Goal: Entertainment & Leisure: Consume media (video, audio)

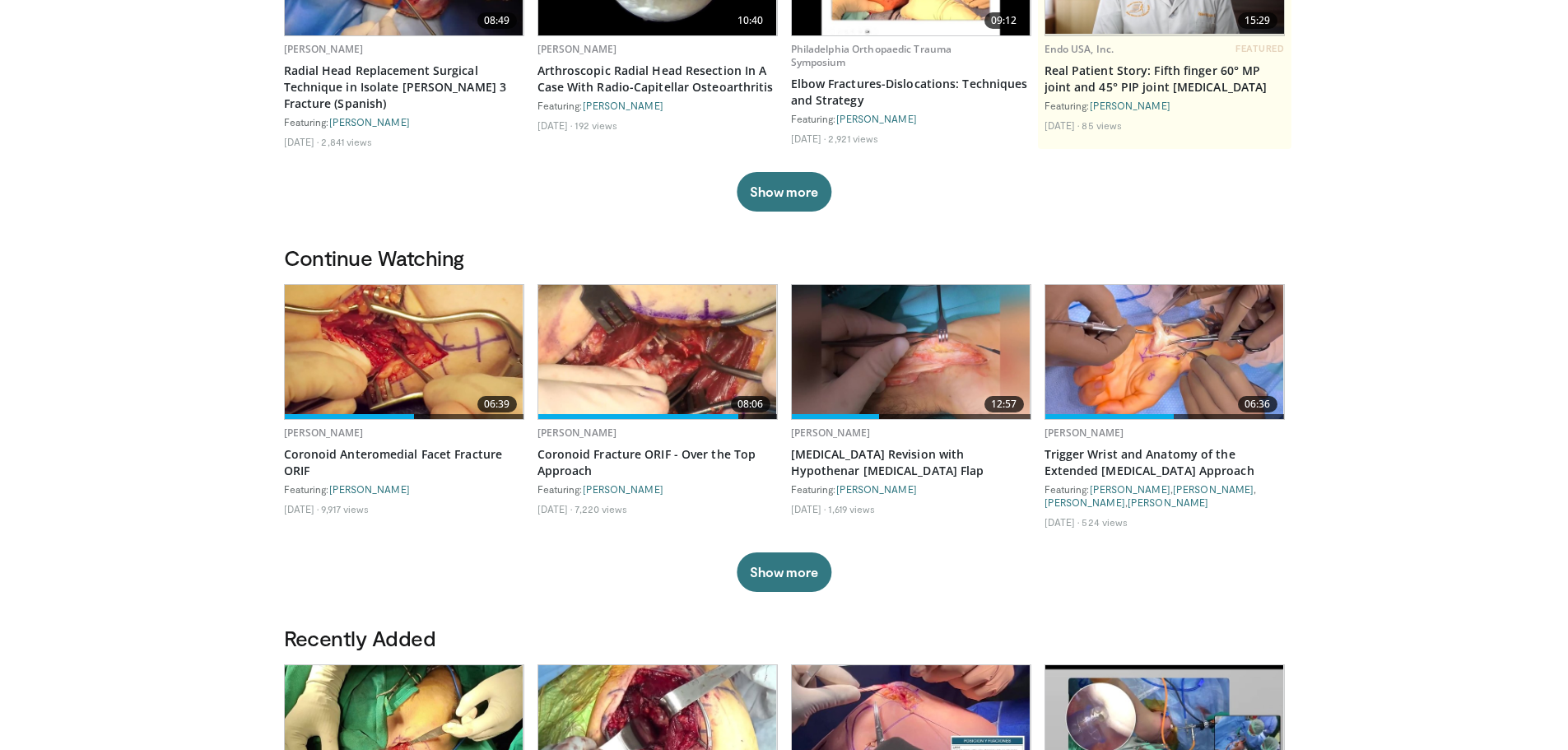
scroll to position [329, 0]
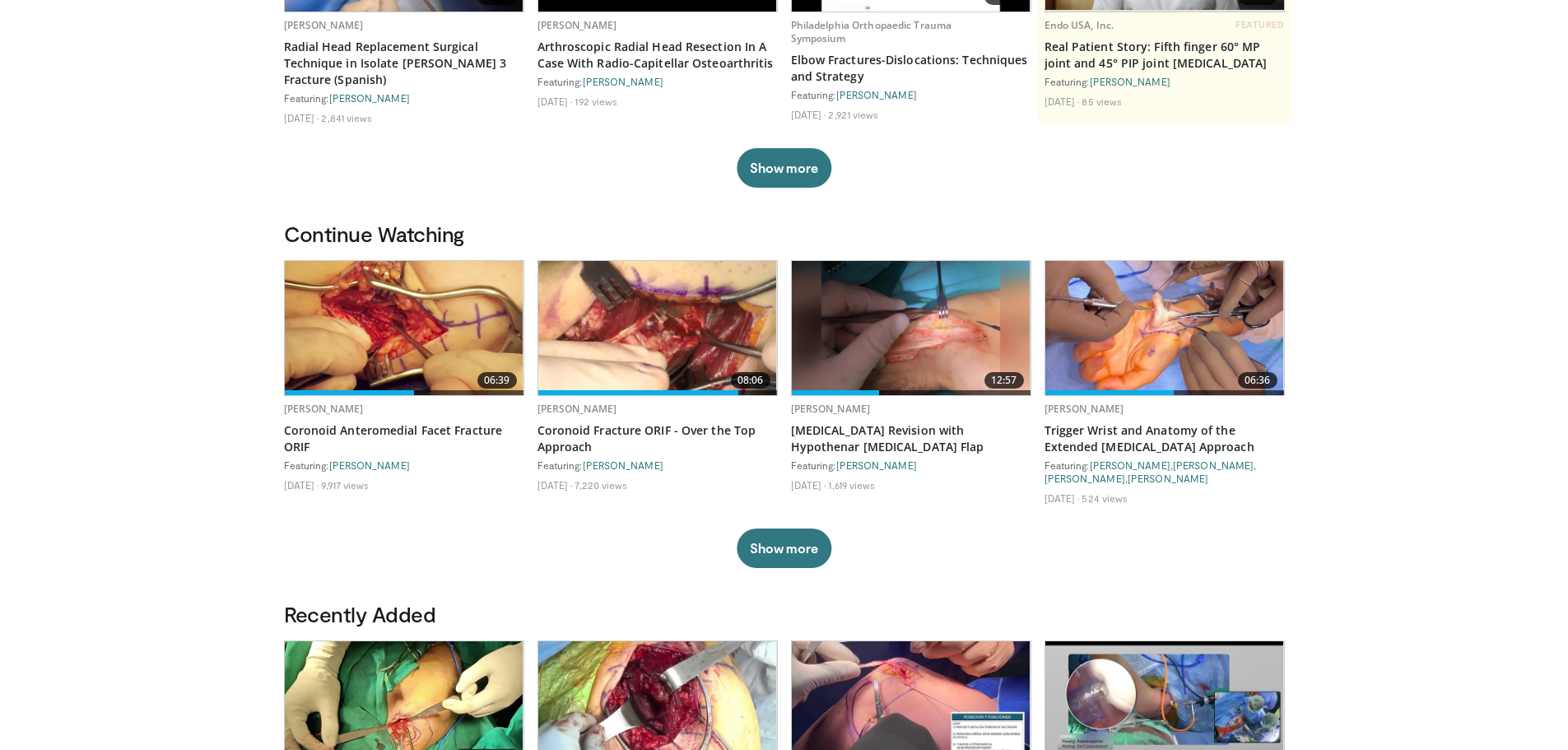
click at [628, 334] on img at bounding box center [657, 327] width 239 height 134
click at [402, 337] on img at bounding box center [404, 327] width 239 height 134
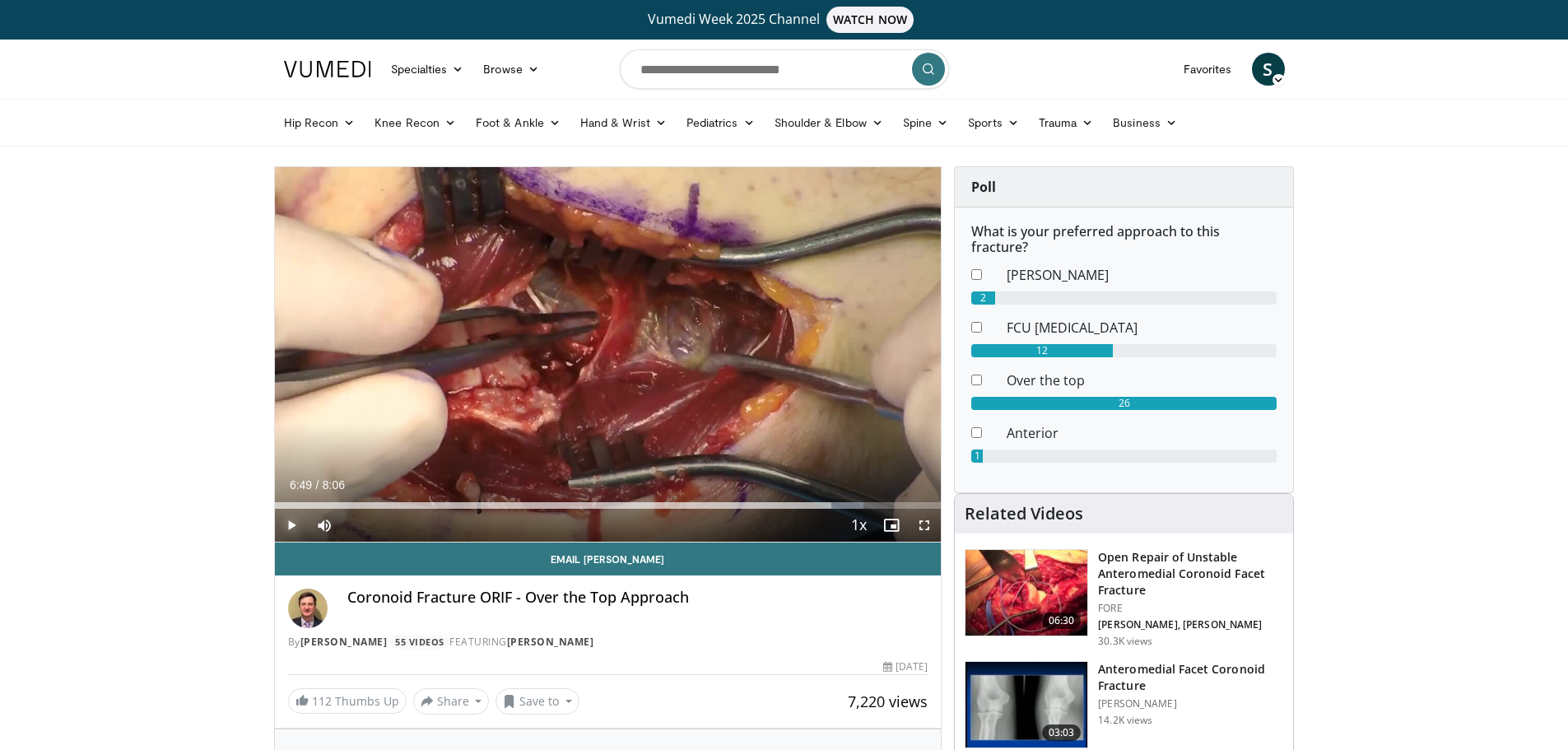
click at [287, 523] on span "Video Player" at bounding box center [291, 525] width 33 height 33
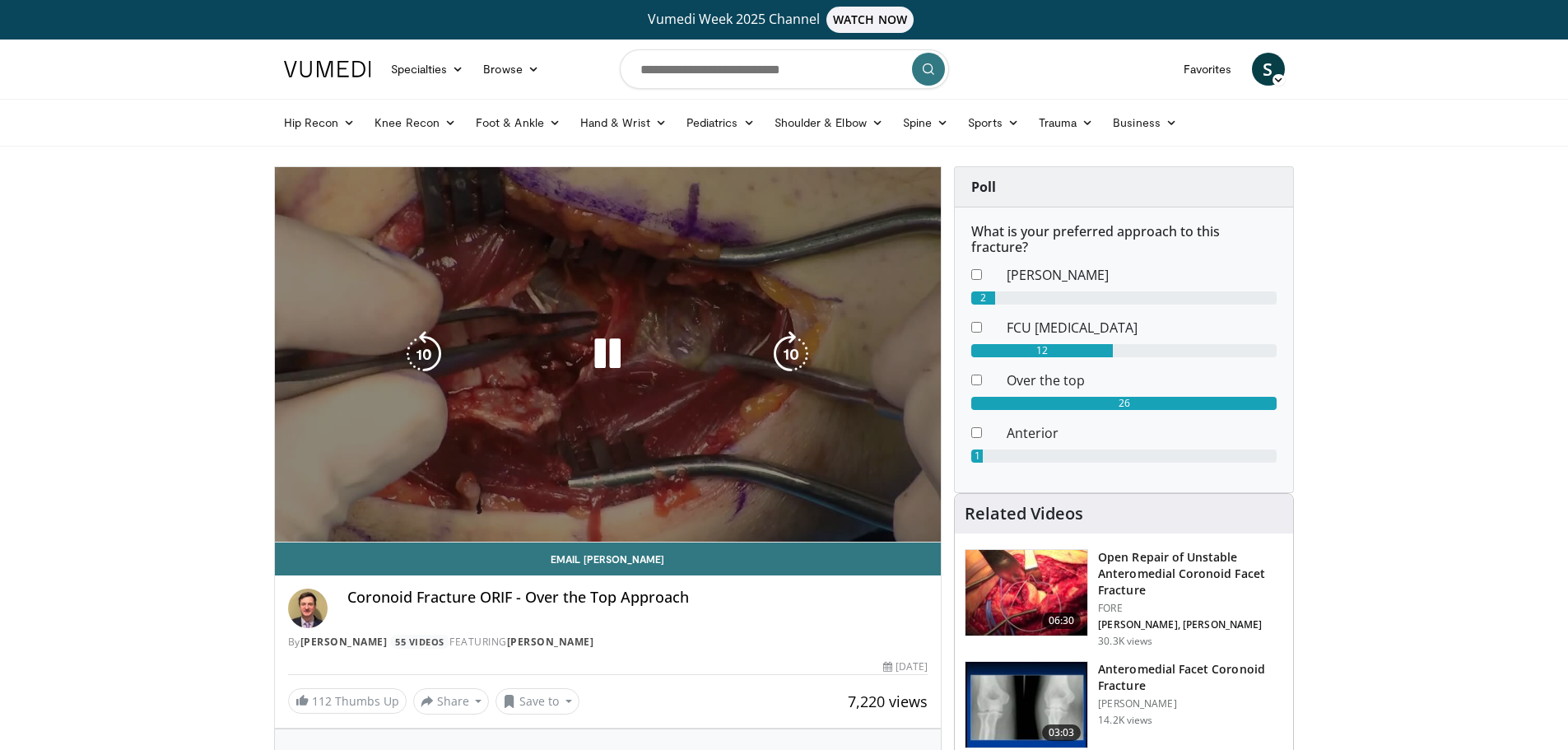
drag, startPoint x: 389, startPoint y: 528, endPoint x: 363, endPoint y: 528, distance: 26.0
click at [363, 528] on video-js "**********" at bounding box center [608, 355] width 667 height 375
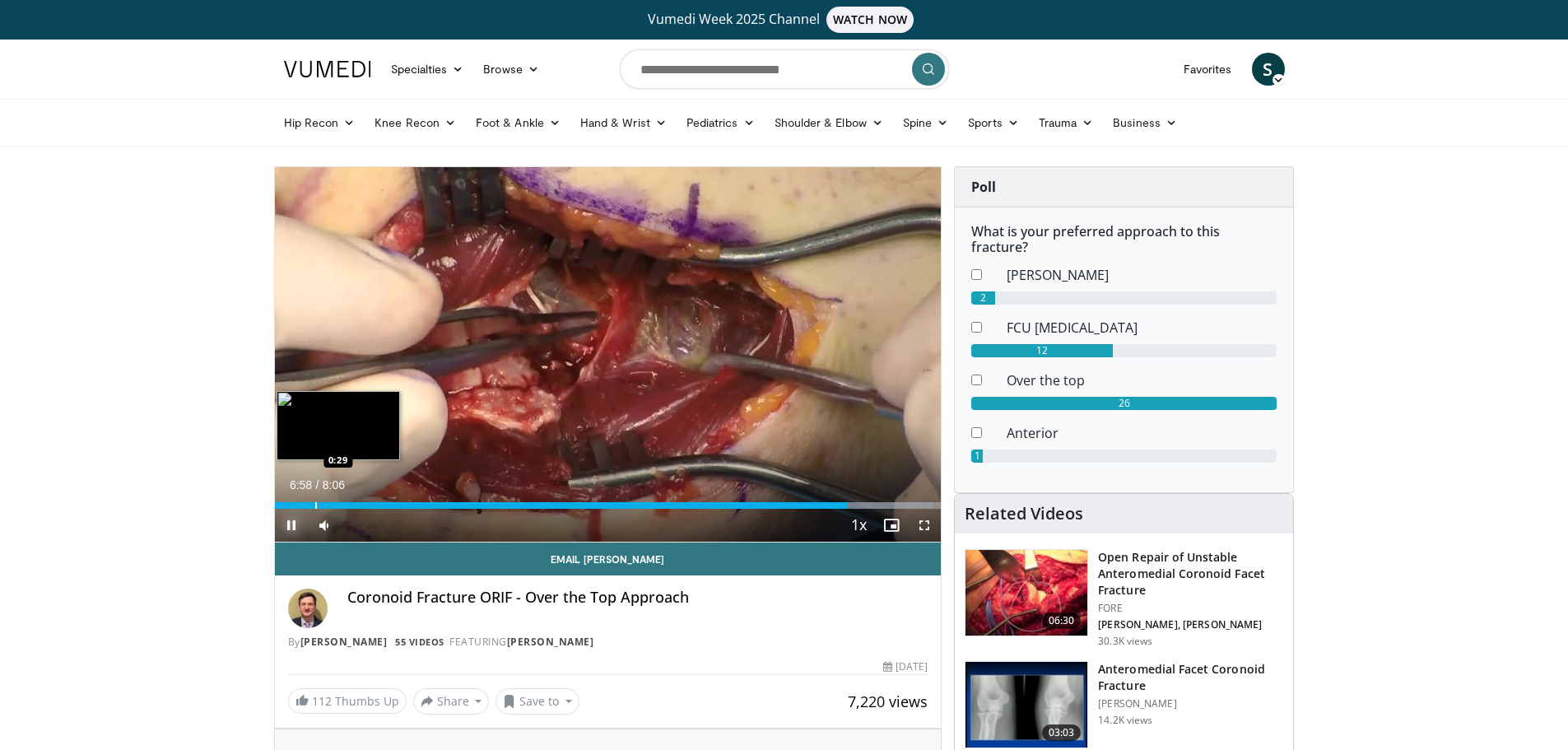
click at [314, 499] on div "Loaded : 98.70% 6:58 0:29" at bounding box center [608, 501] width 667 height 16
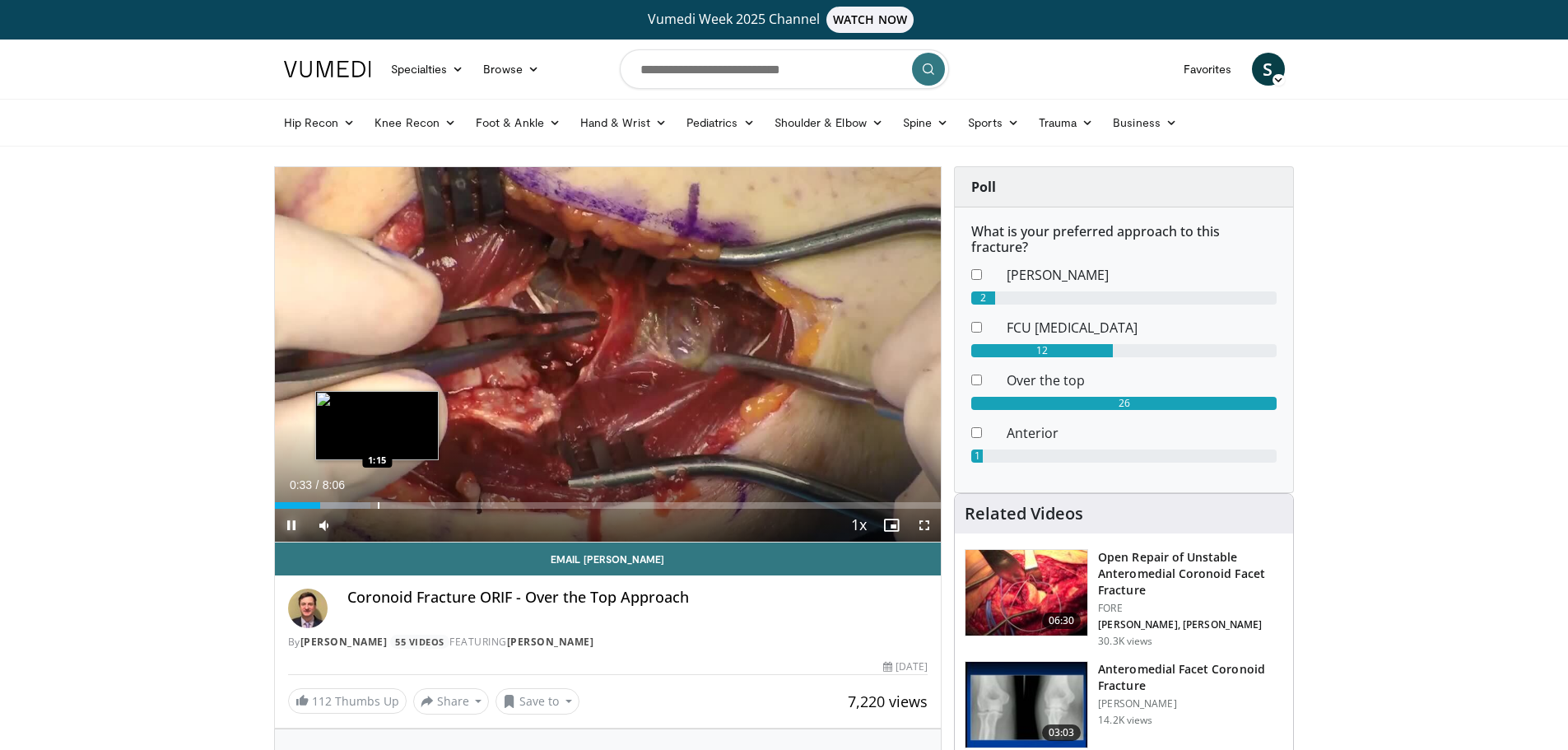
click at [377, 505] on div "Progress Bar" at bounding box center [378, 505] width 2 height 7
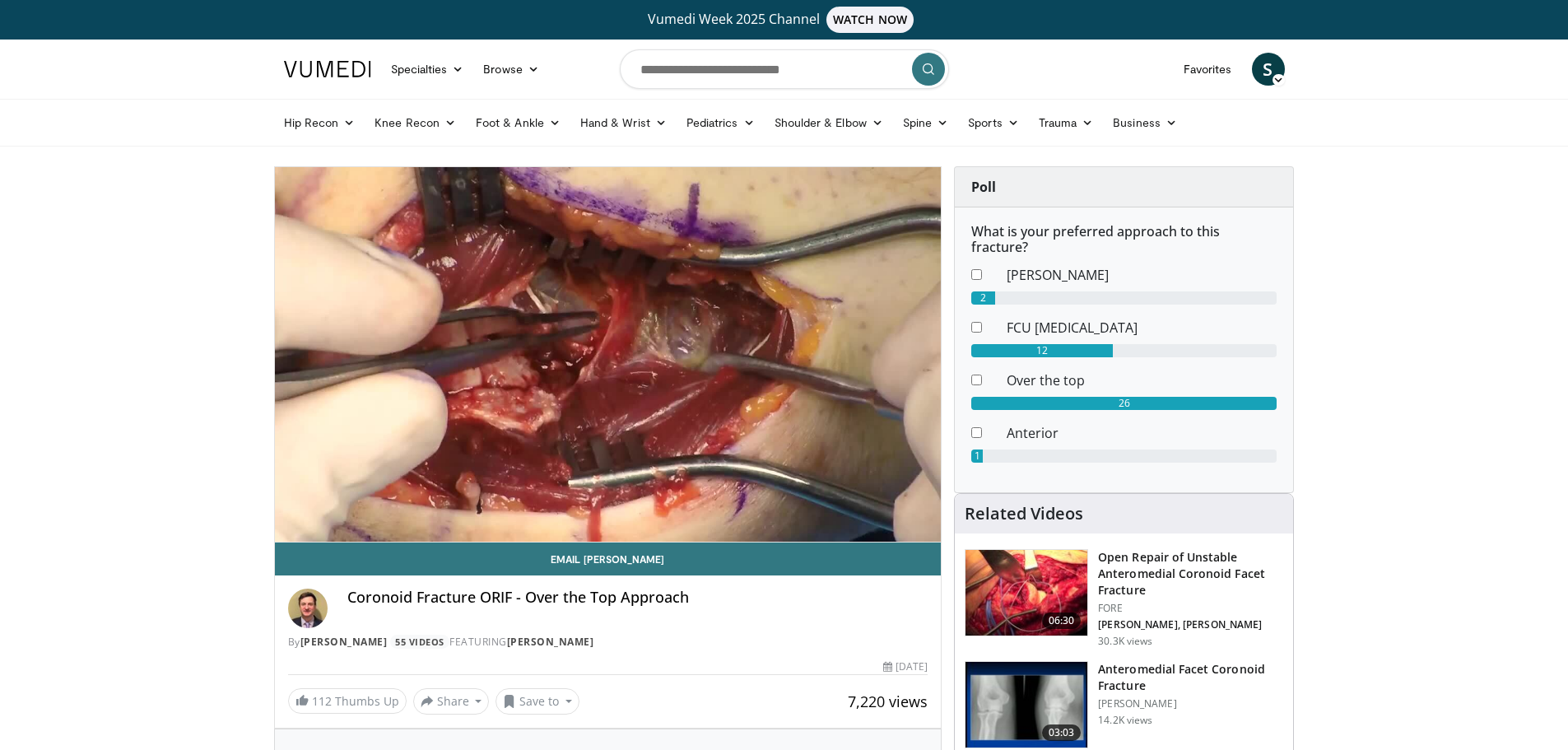
click at [391, 506] on video-js "**********" at bounding box center [608, 355] width 667 height 375
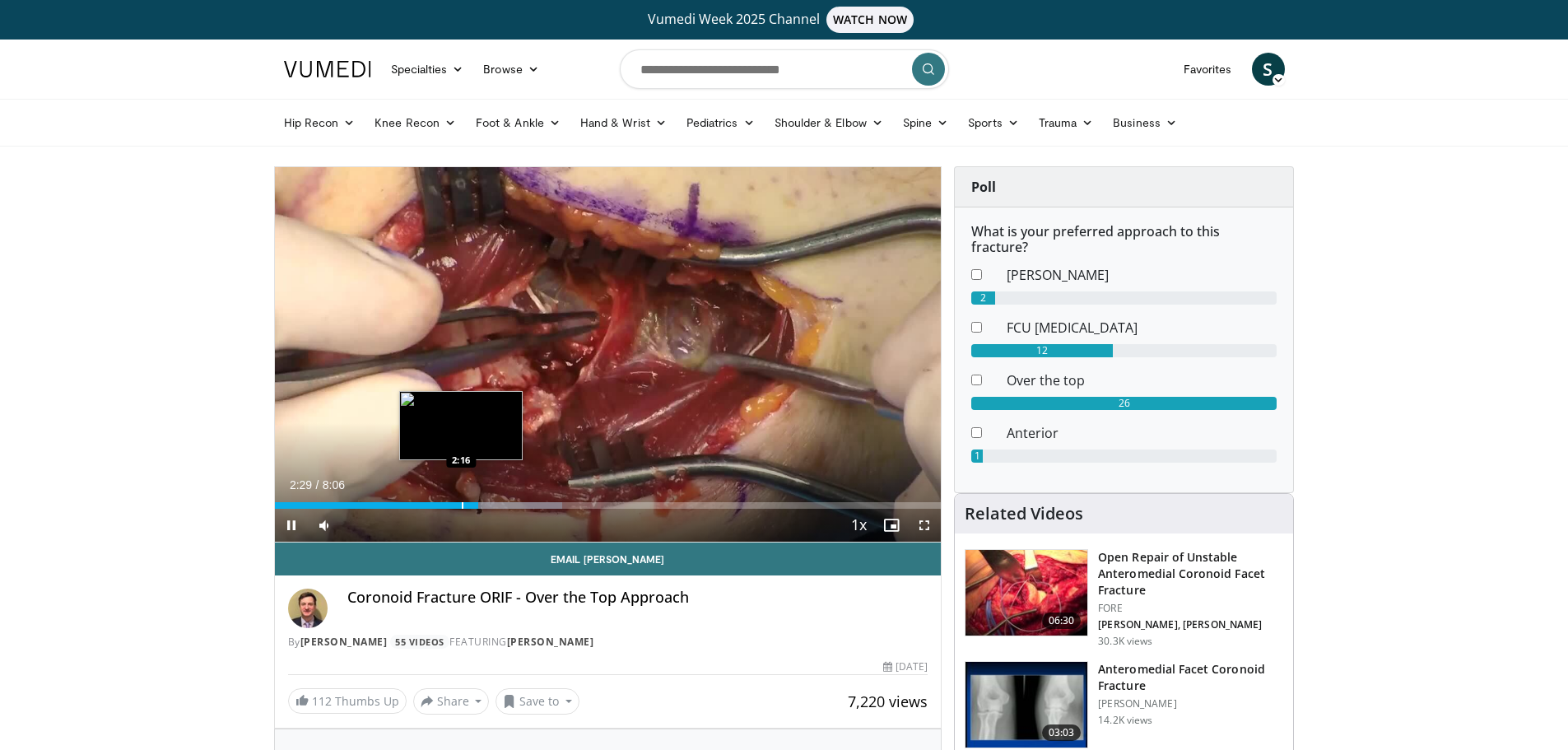
click at [462, 503] on div "Progress Bar" at bounding box center [463, 505] width 2 height 7
click at [285, 520] on span "Video Player" at bounding box center [291, 525] width 33 height 33
click at [286, 520] on span "Video Player" at bounding box center [291, 525] width 33 height 33
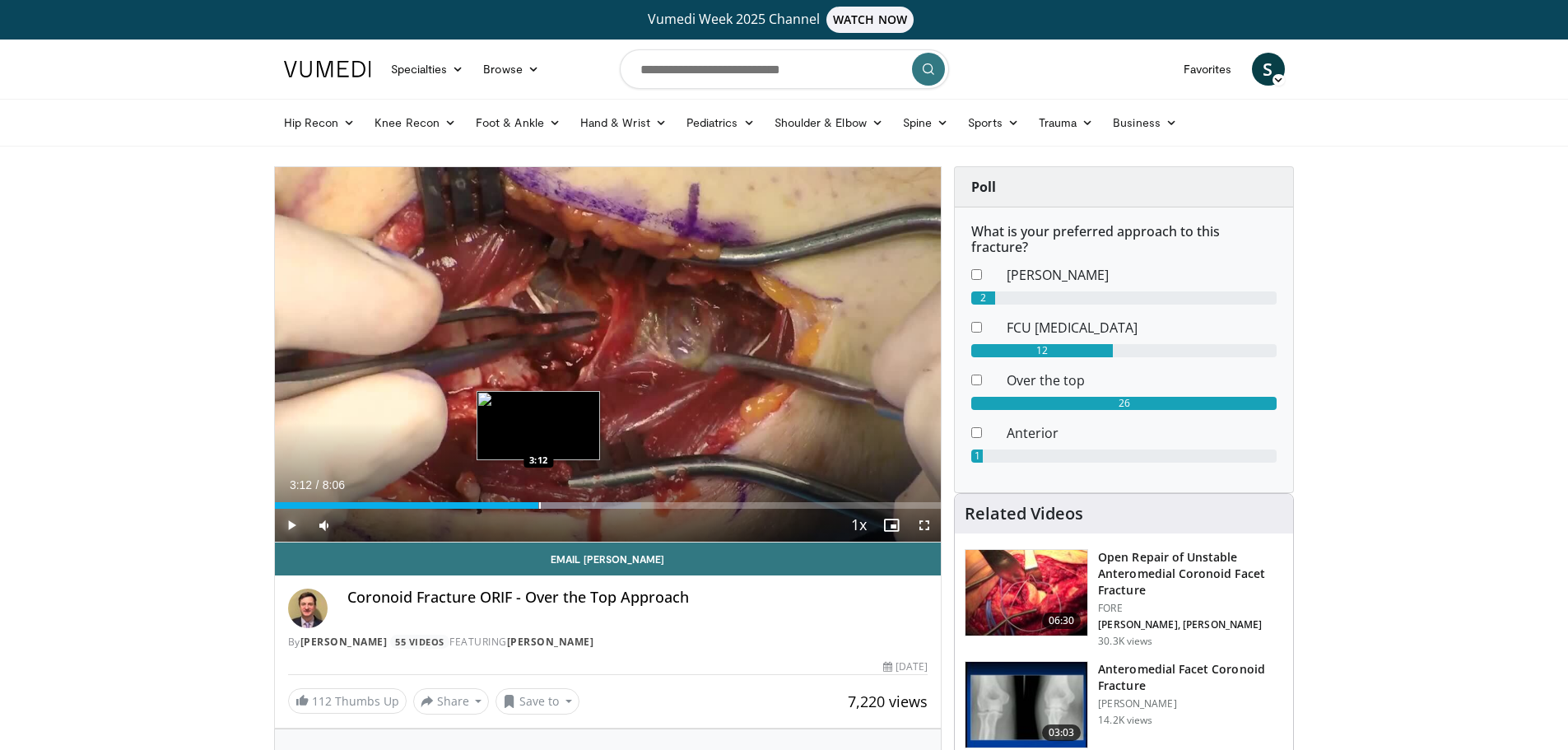
click at [538, 499] on div "Loaded : 55.00% 3:12 3:12" at bounding box center [608, 501] width 667 height 16
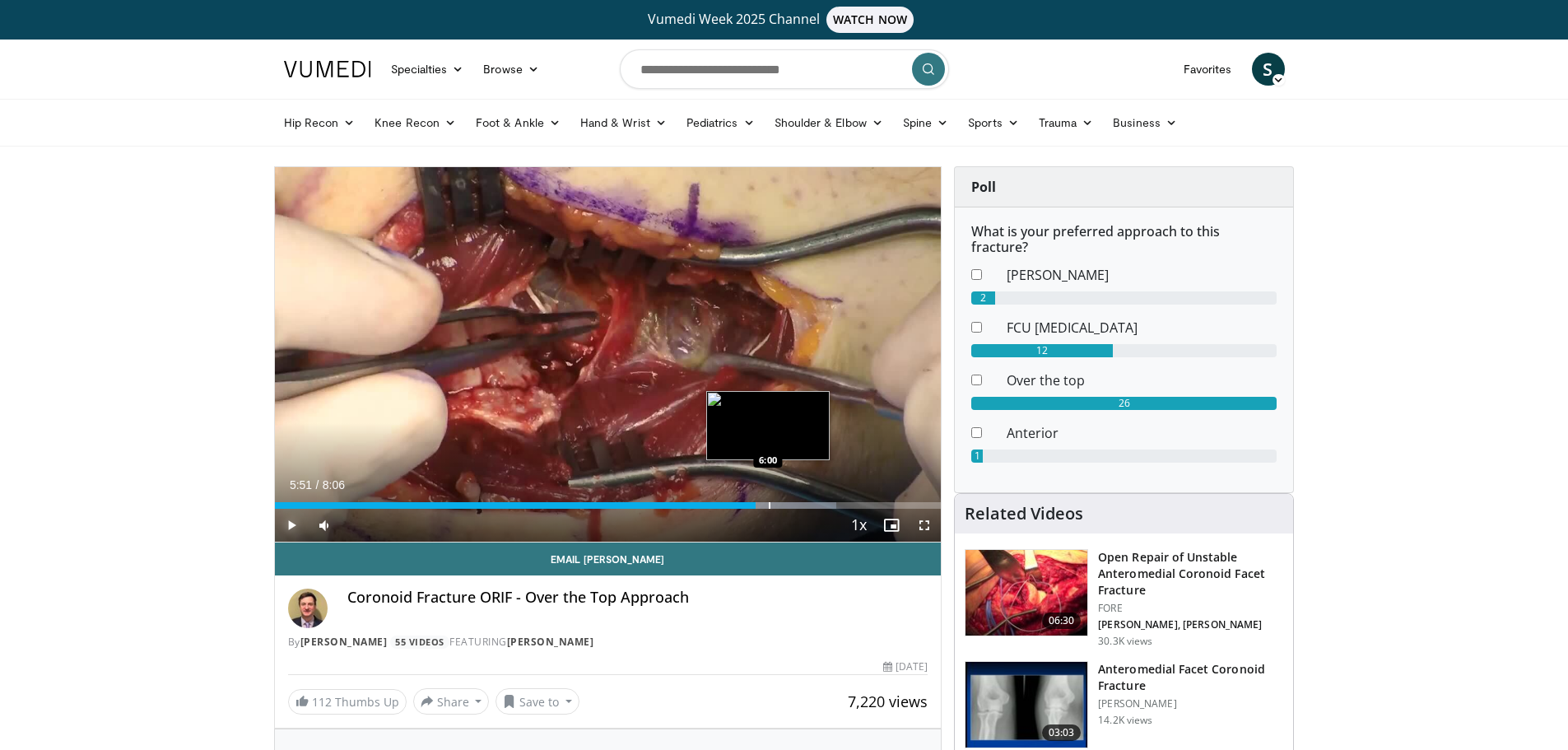
click at [770, 503] on div "Progress Bar" at bounding box center [770, 505] width 2 height 7
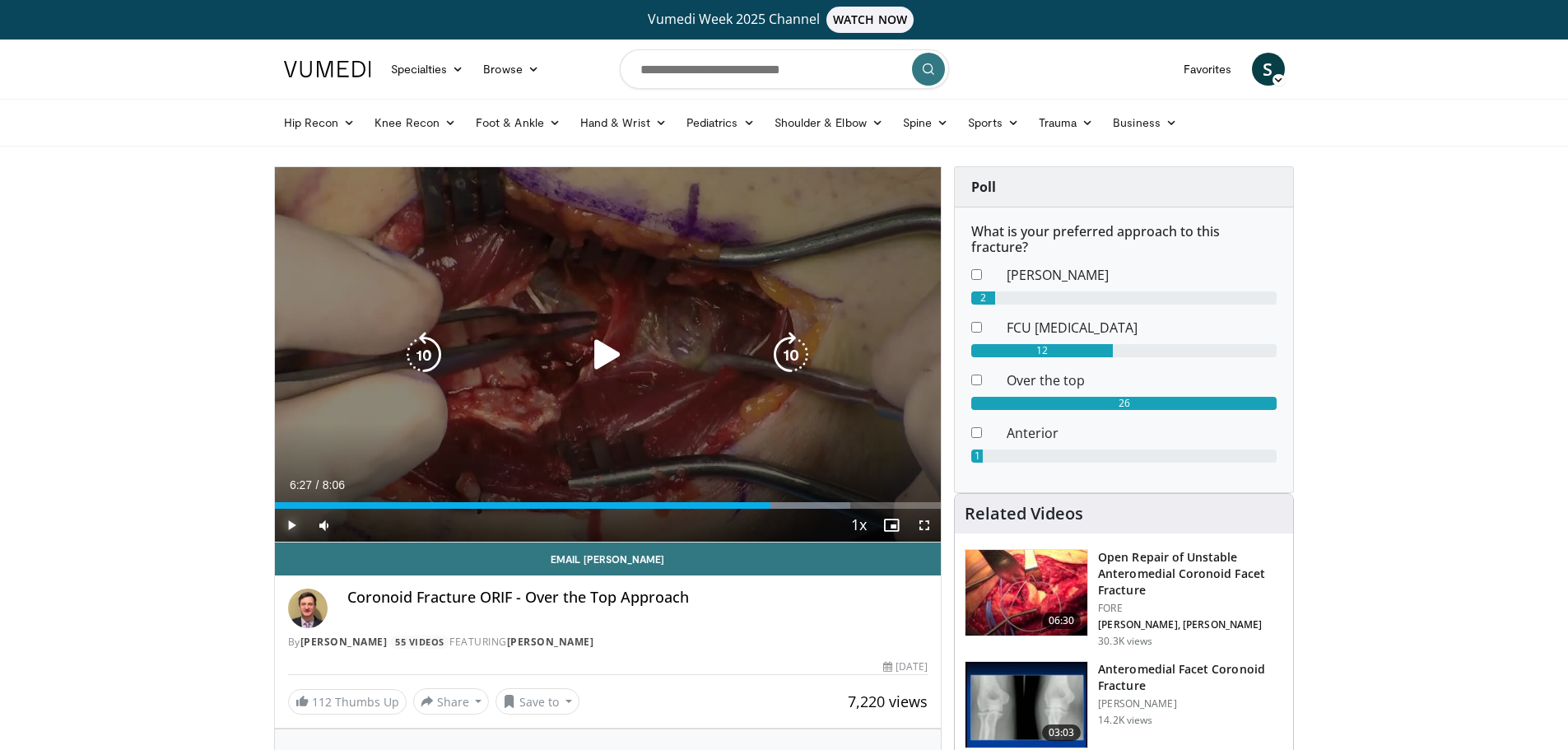
click at [805, 504] on div "Progress Bar" at bounding box center [788, 505] width 120 height 7
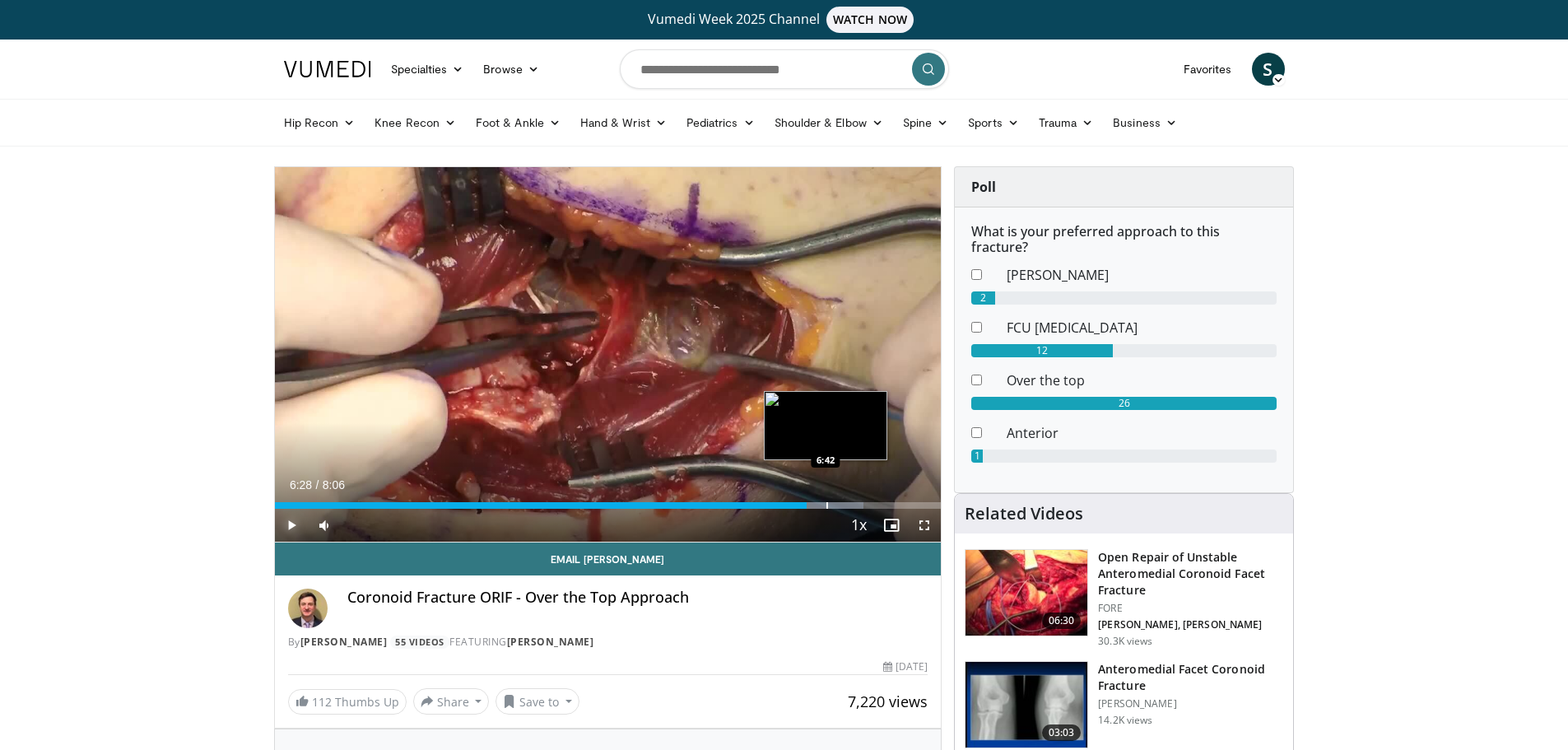
click at [826, 505] on div "Progress Bar" at bounding box center [827, 505] width 2 height 7
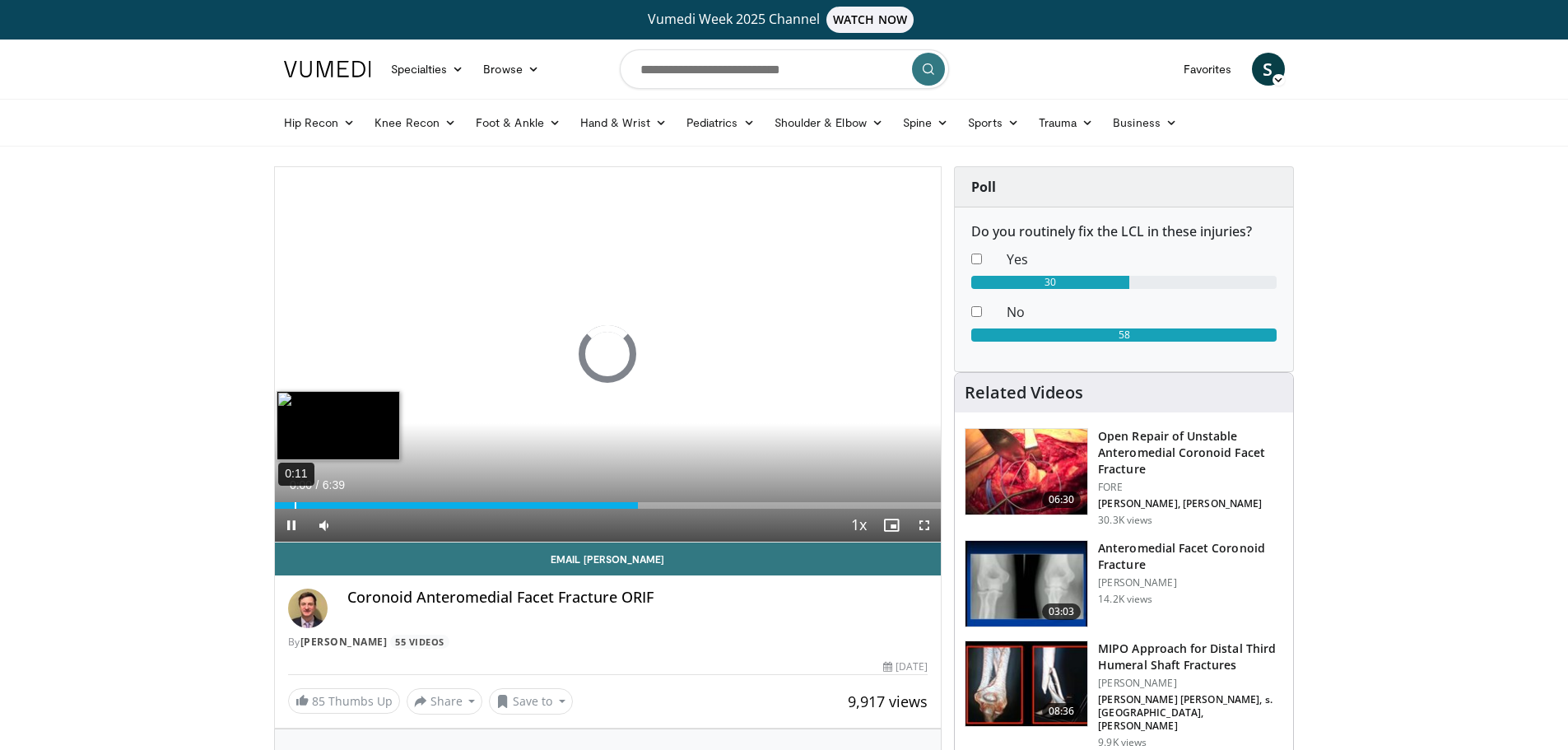
click at [294, 504] on div "0:11" at bounding box center [295, 505] width 2 height 7
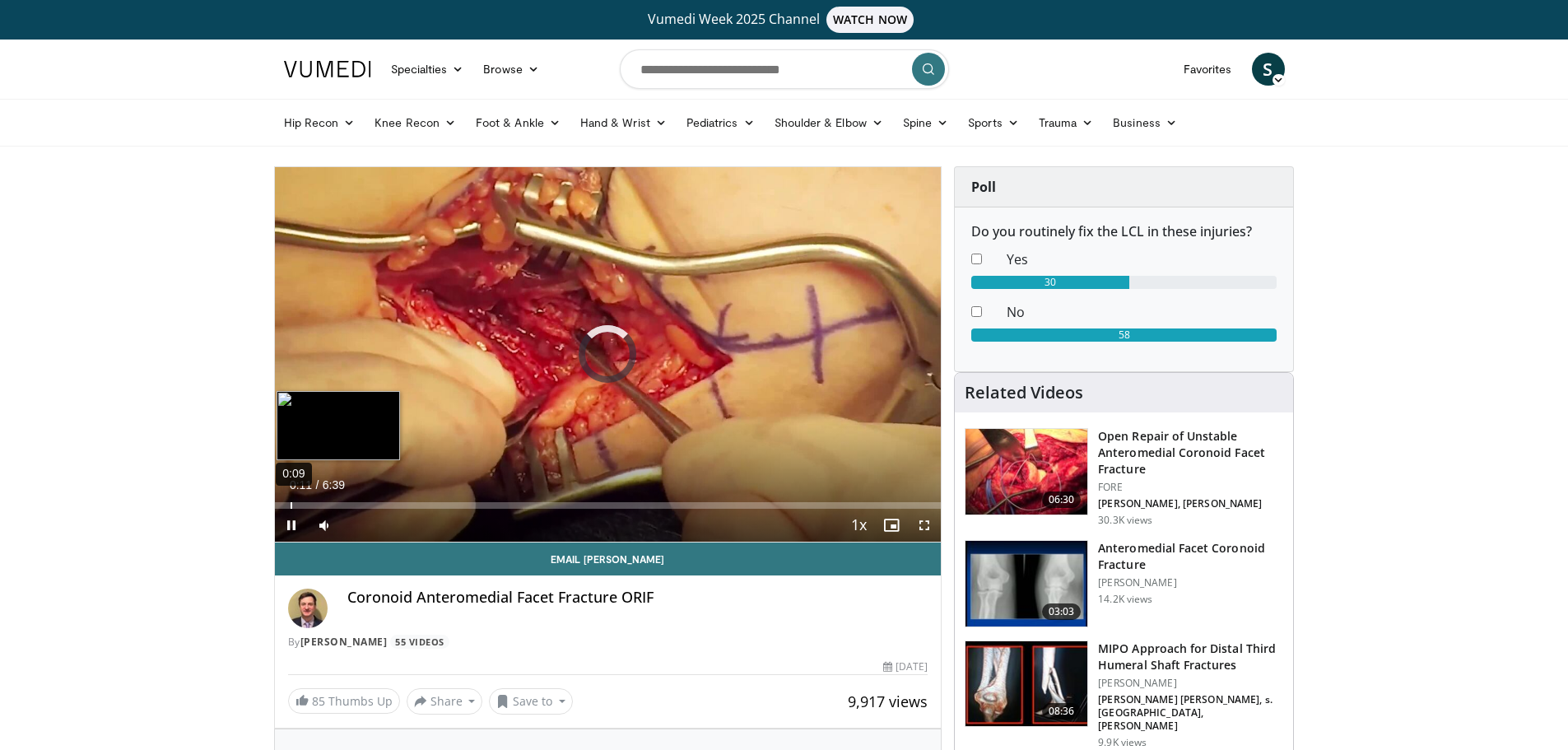
click at [289, 499] on div "Loaded : 0.00% 0:09 0:11" at bounding box center [608, 501] width 667 height 16
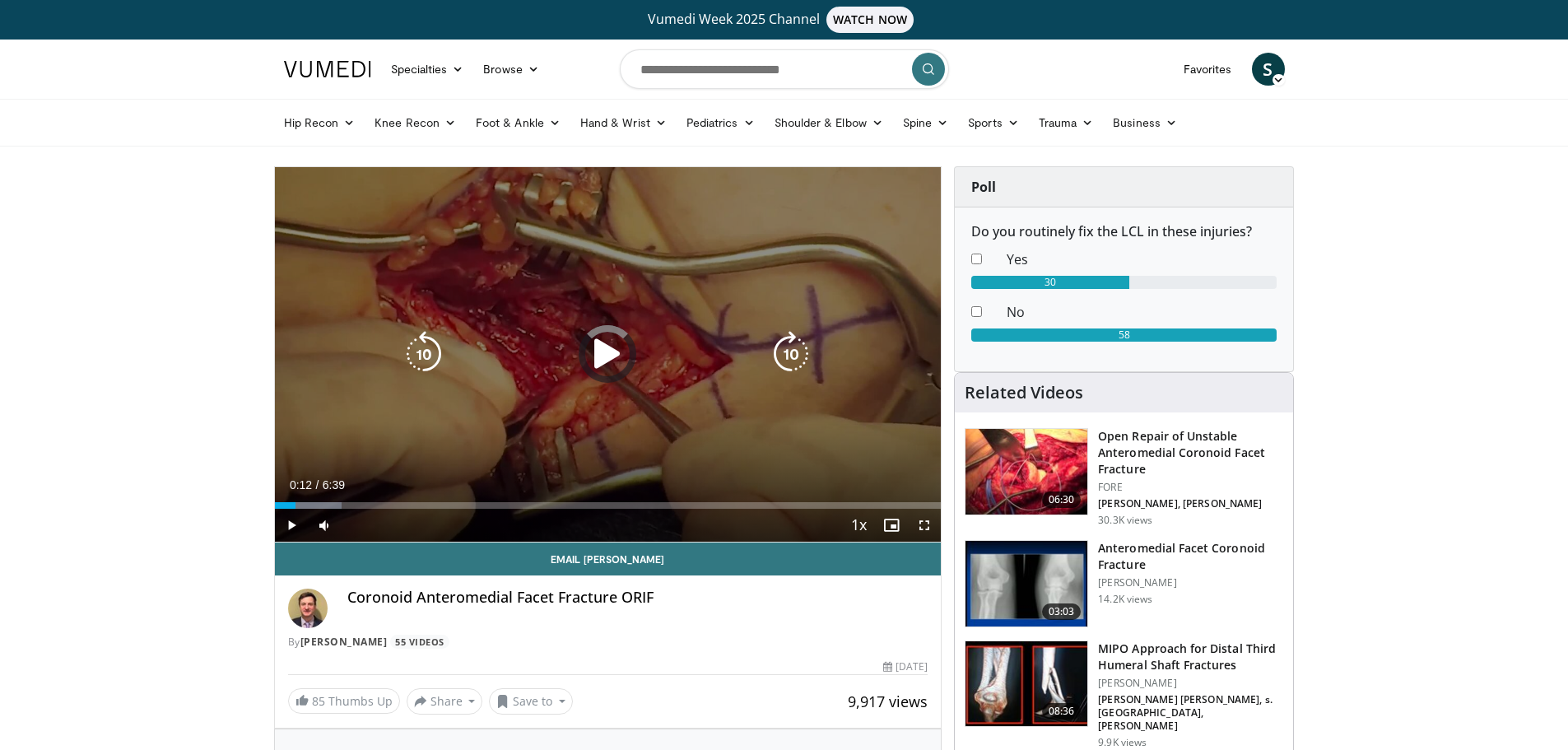
click at [349, 502] on div "Loaded : 10.02% 0:12 0:48" at bounding box center [608, 505] width 667 height 7
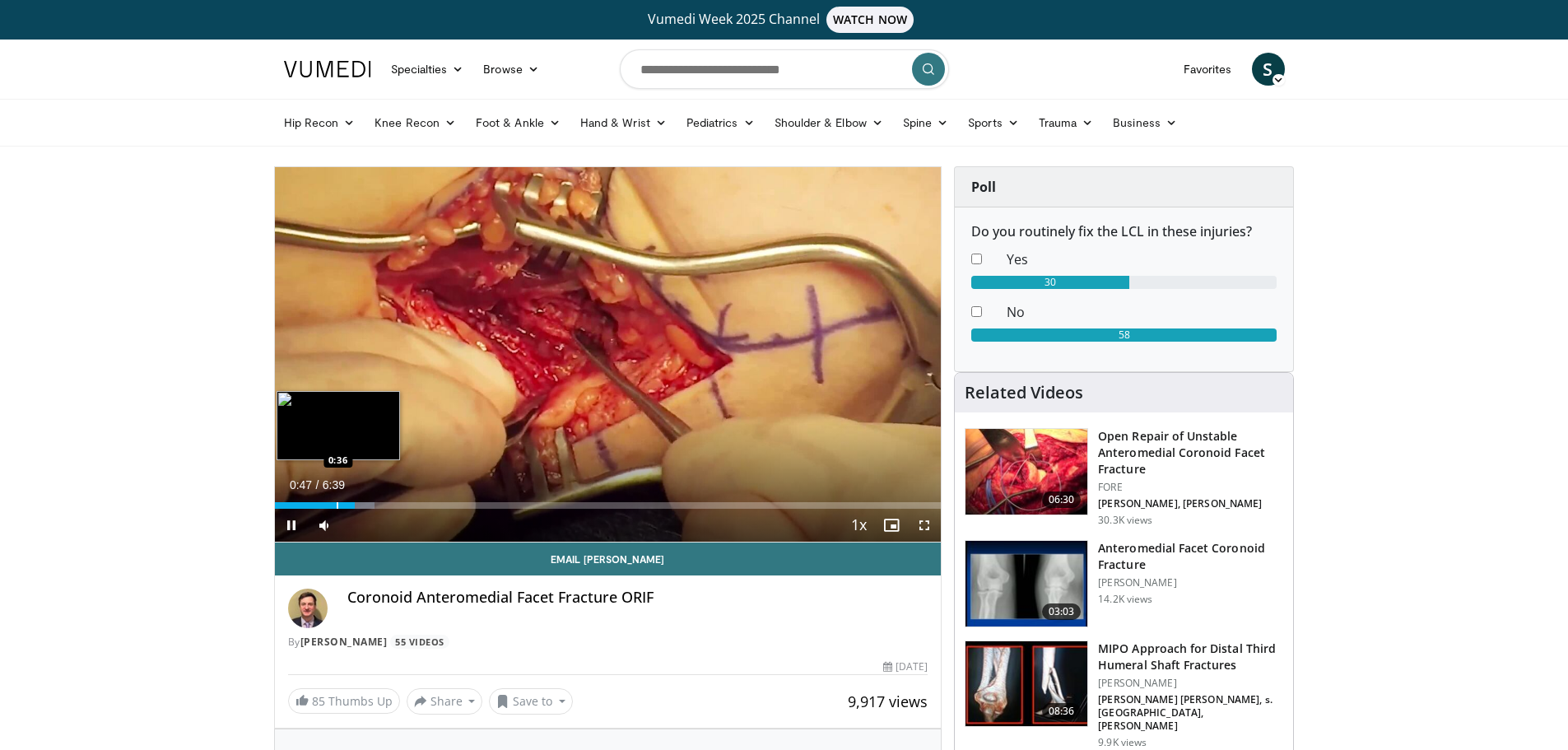
click at [337, 505] on div "Progress Bar" at bounding box center [338, 505] width 2 height 7
click at [322, 504] on div "Progress Bar" at bounding box center [323, 505] width 2 height 7
